Goal: Task Accomplishment & Management: Manage account settings

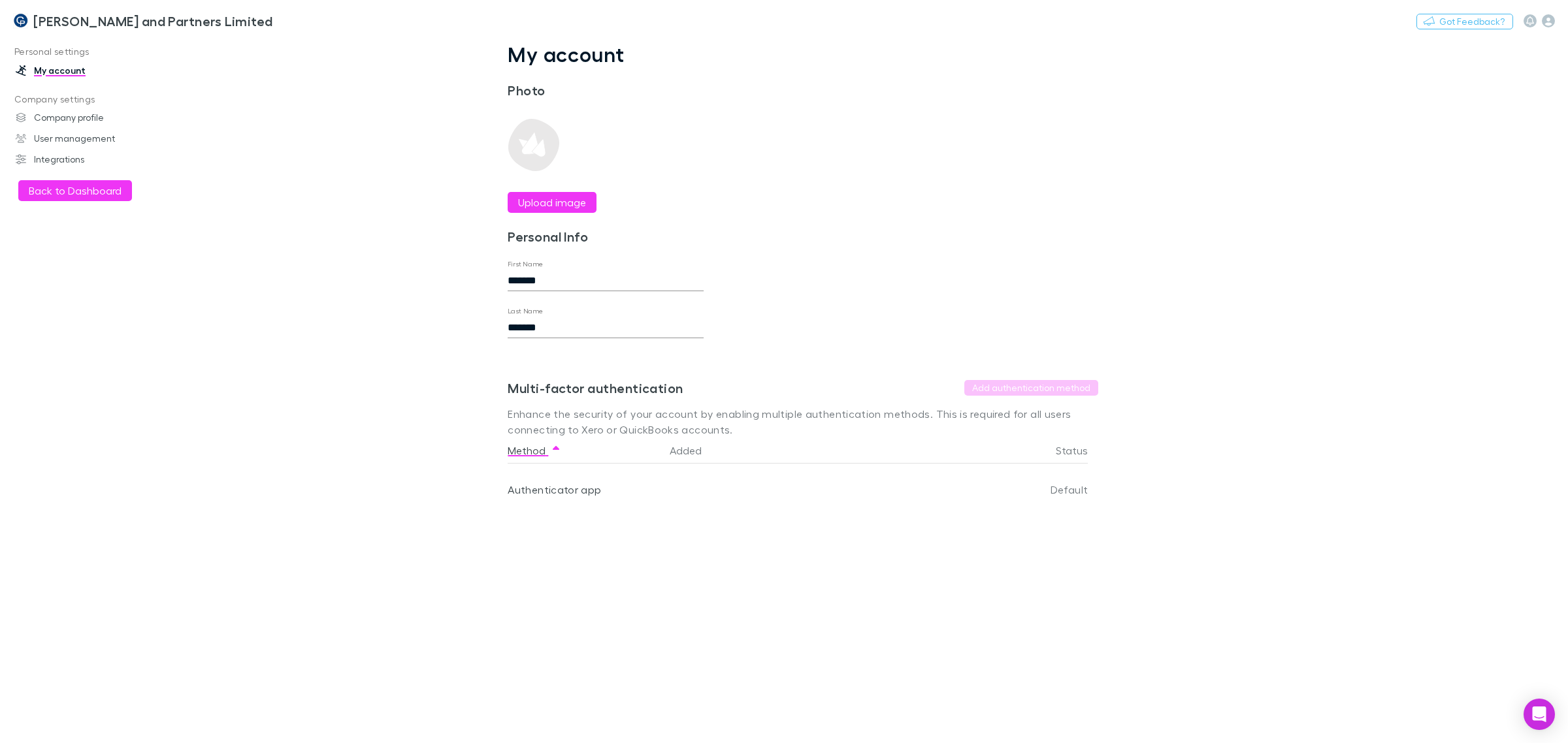
click at [93, 115] on link "Company profile" at bounding box center [94, 117] width 182 height 21
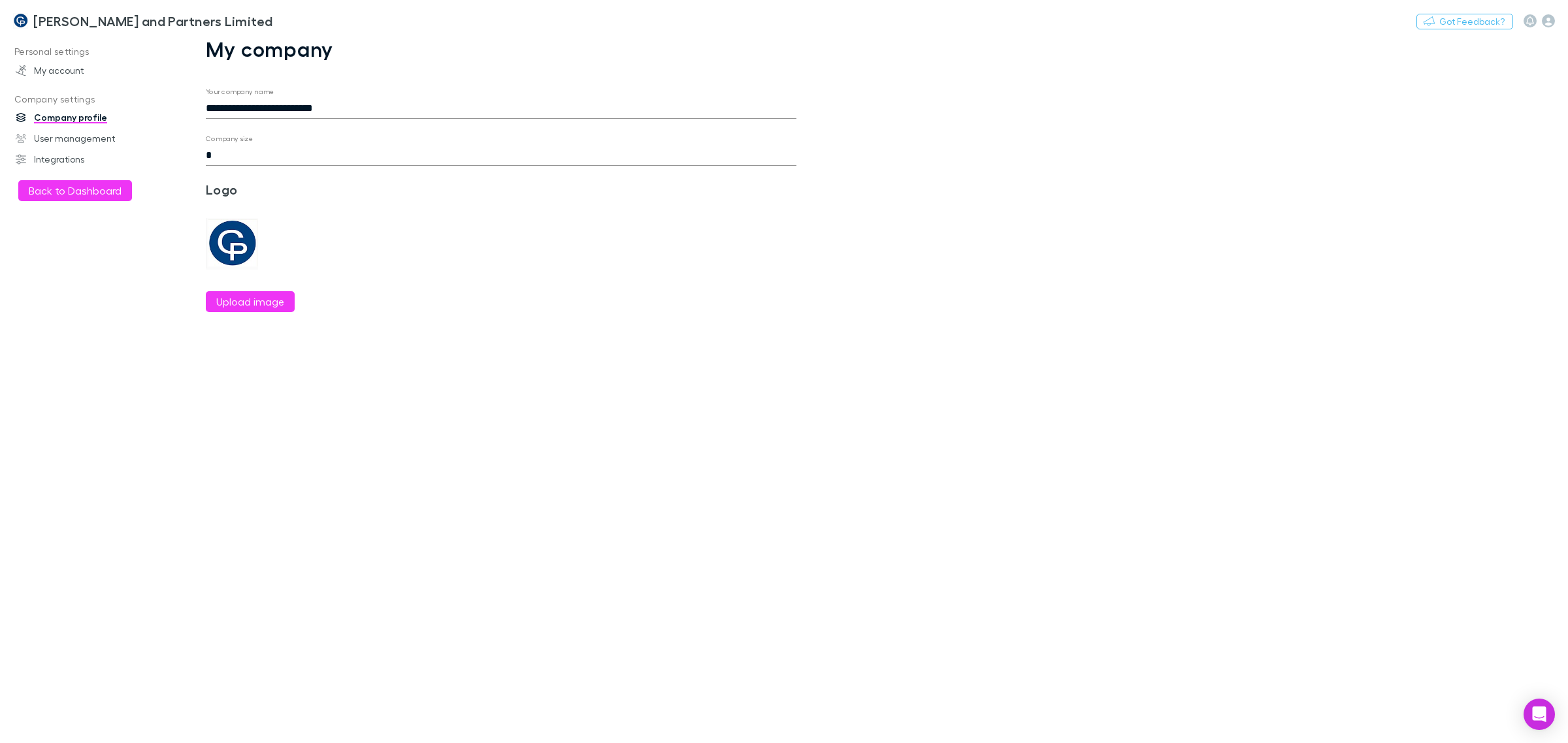
click at [99, 135] on link "User management" at bounding box center [94, 138] width 182 height 21
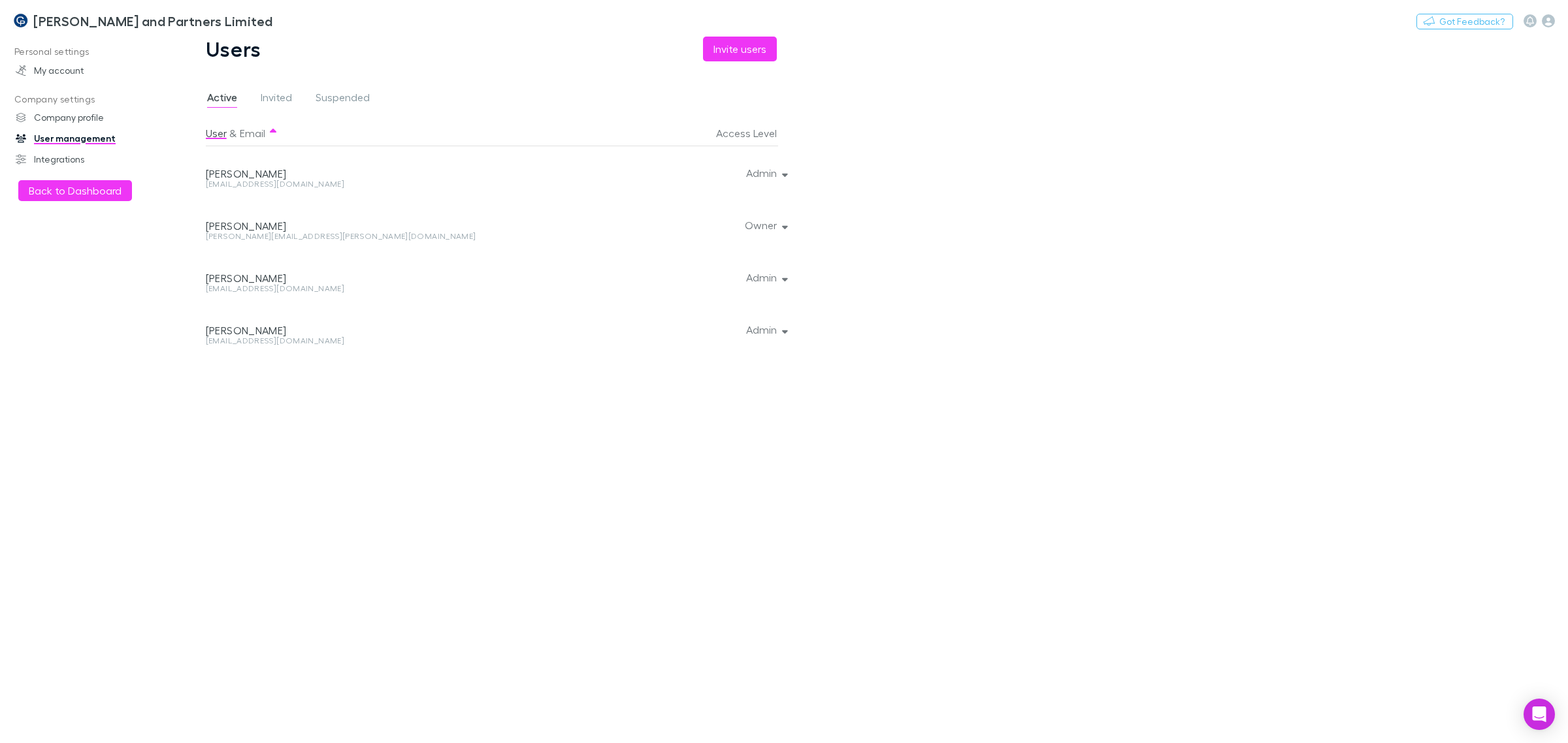
click at [782, 173] on div at bounding box center [782, 172] width 8 height 52
click at [790, 178] on button "Admin" at bounding box center [765, 173] width 60 height 18
click at [702, 219] on p "Primary account contact. Same permissions as admins." at bounding box center [706, 219] width 159 height 24
click at [1067, 223] on div at bounding box center [784, 372] width 1568 height 743
click at [783, 275] on div at bounding box center [782, 277] width 8 height 52
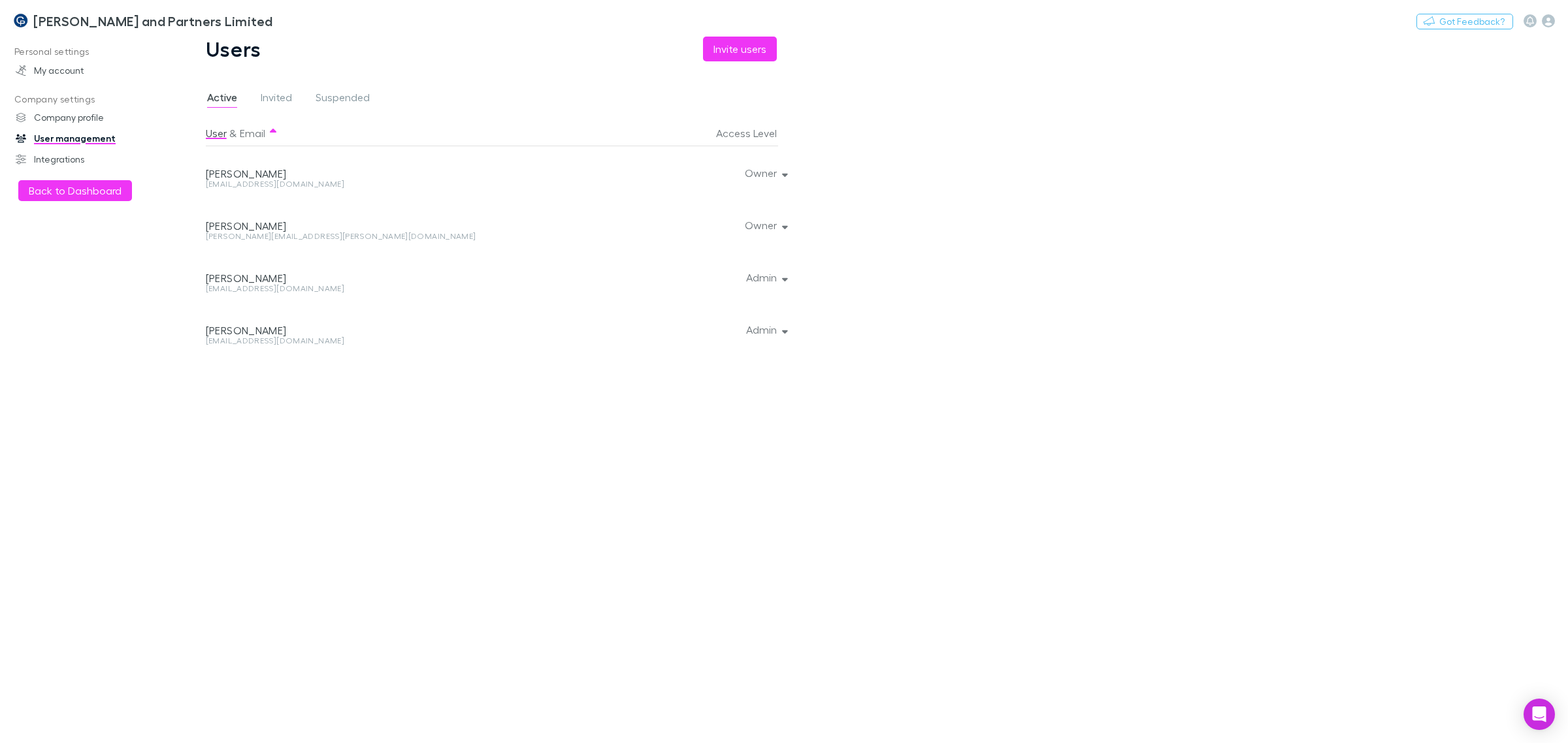
click at [775, 281] on button "Admin" at bounding box center [765, 277] width 60 height 18
click at [708, 317] on p "Primary account contact. Same permissions as admins." at bounding box center [706, 323] width 159 height 24
click at [69, 70] on div at bounding box center [784, 372] width 1568 height 743
click at [71, 73] on link "My account" at bounding box center [94, 70] width 182 height 21
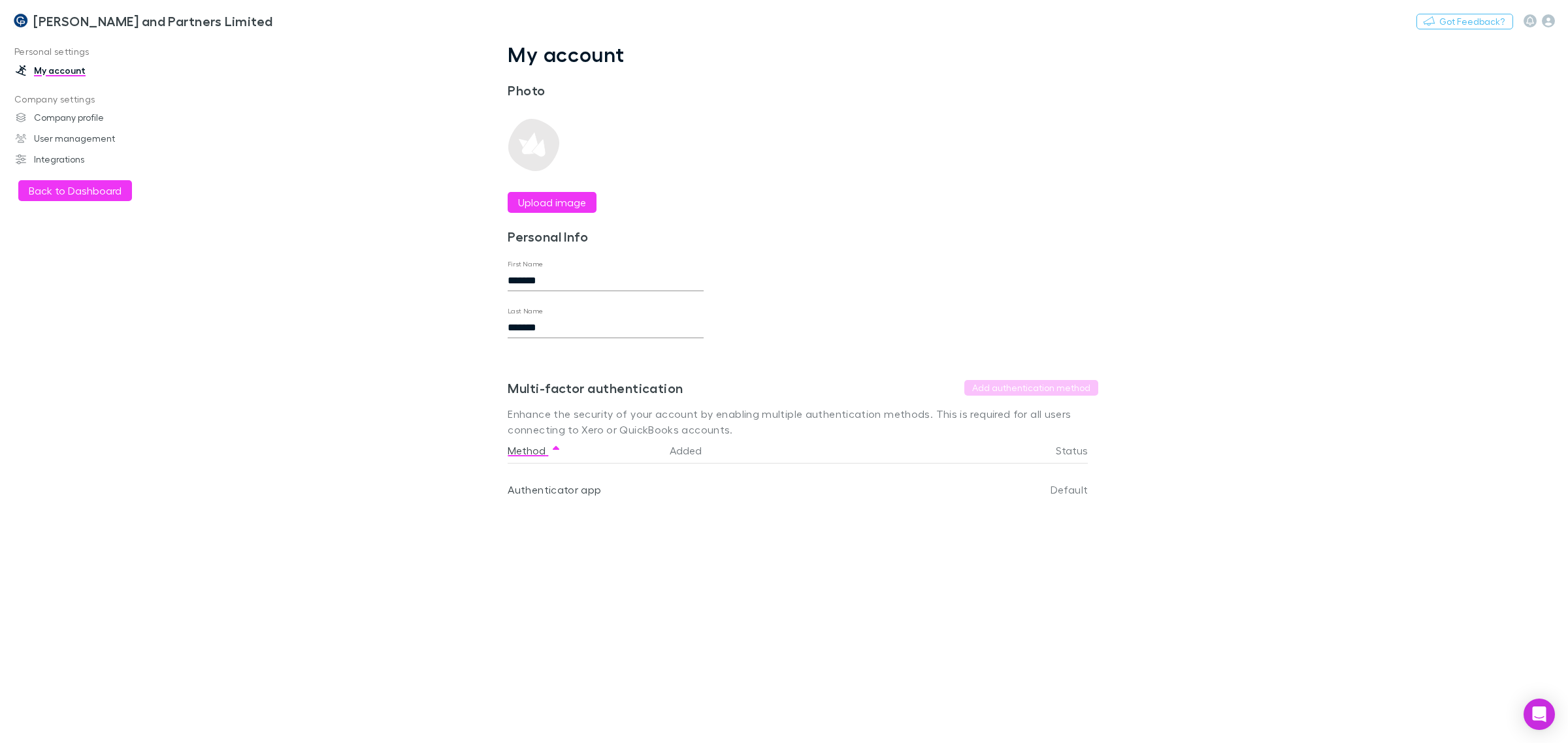
click at [69, 138] on link "User management" at bounding box center [94, 138] width 182 height 21
